Goal: Information Seeking & Learning: Learn about a topic

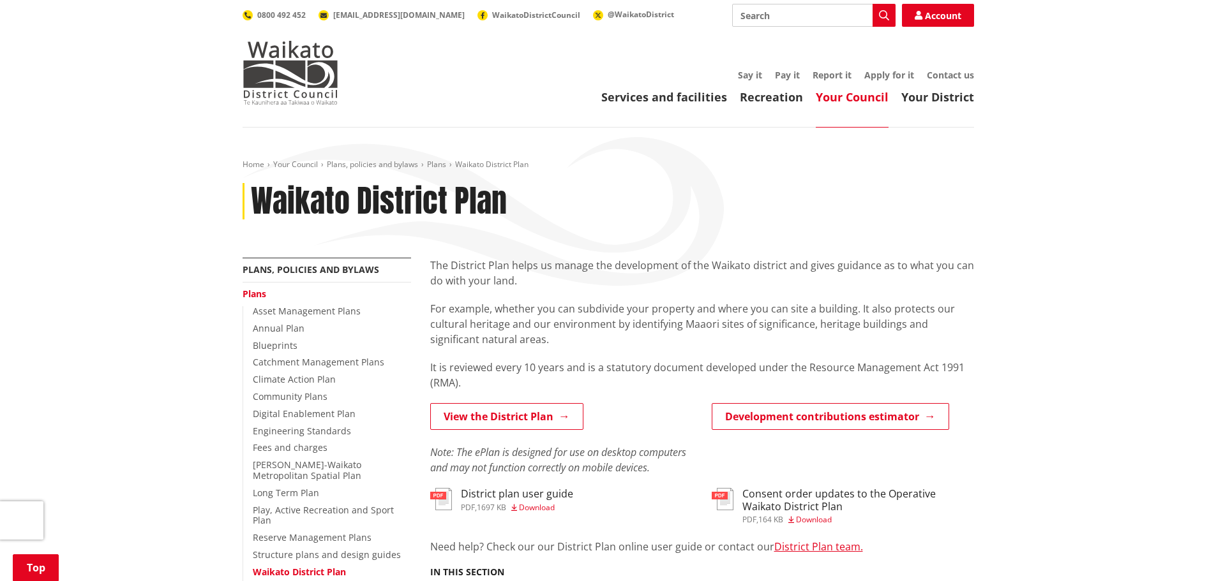
click at [467, 403] on link "View the District Plan" at bounding box center [506, 416] width 153 height 27
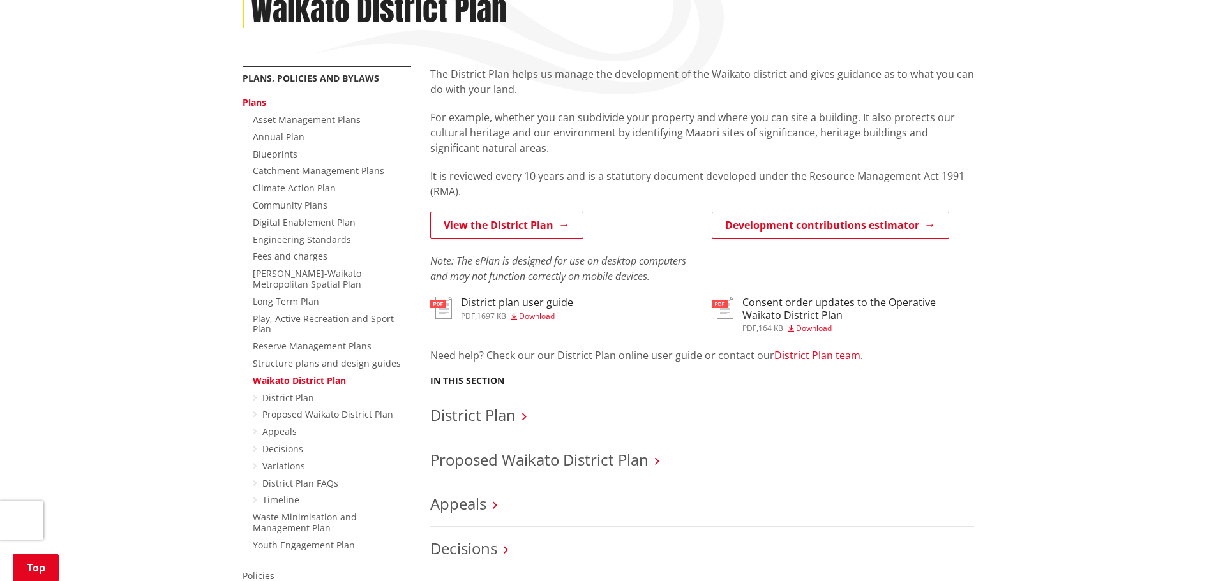
scroll to position [191, 0]
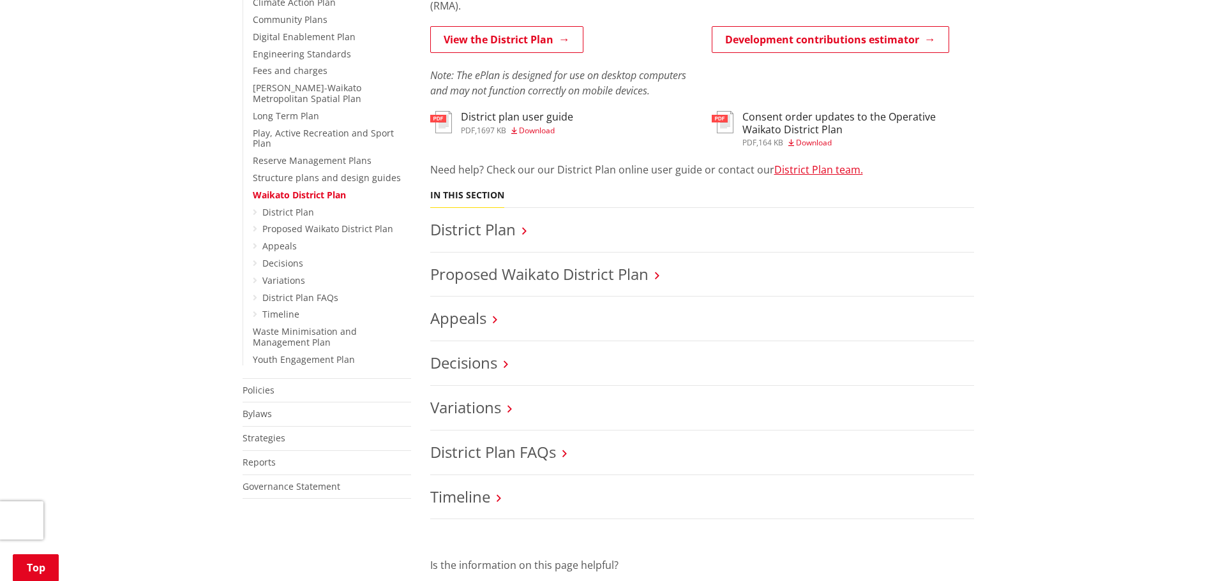
scroll to position [383, 0]
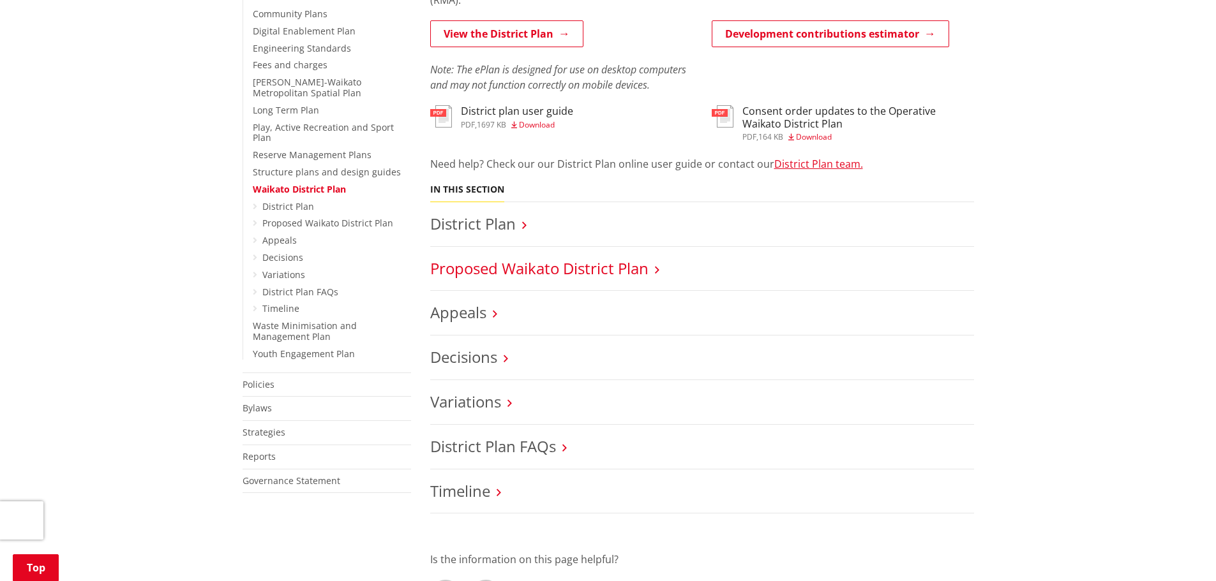
click at [589, 270] on link "Proposed Waikato District Plan" at bounding box center [539, 268] width 218 height 21
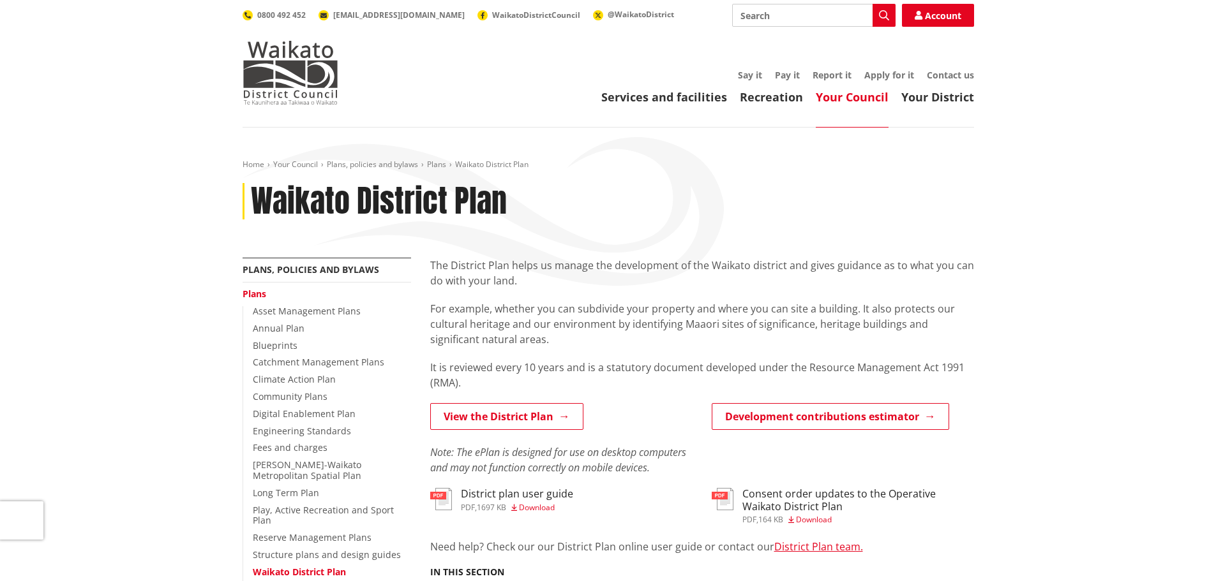
scroll to position [383, 0]
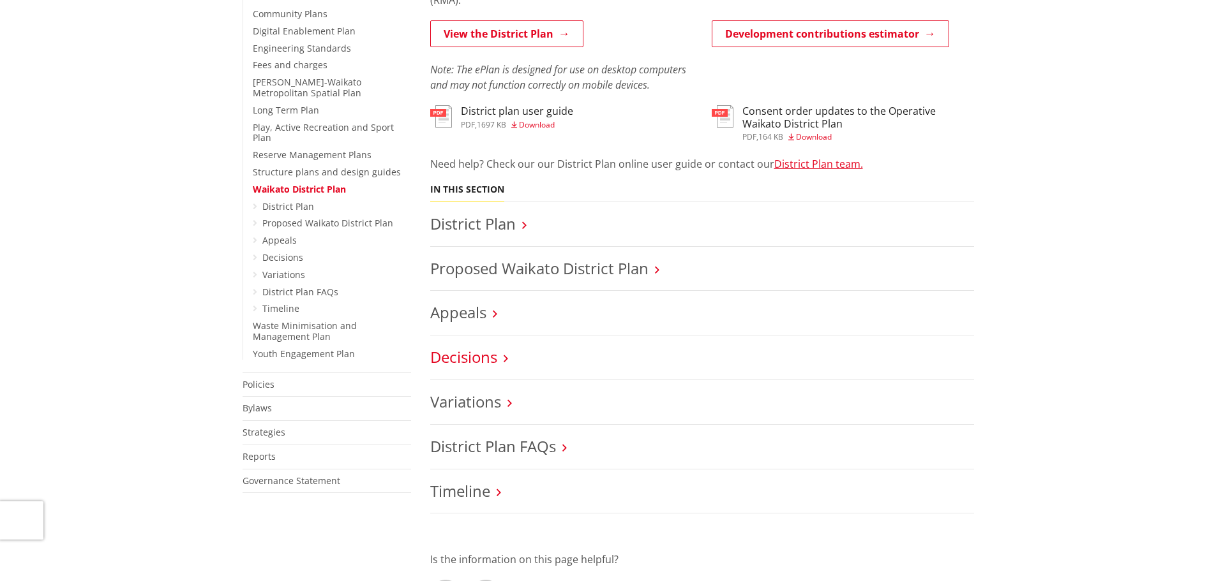
click at [491, 360] on link "Decisions" at bounding box center [463, 357] width 67 height 21
